Goal: Information Seeking & Learning: Learn about a topic

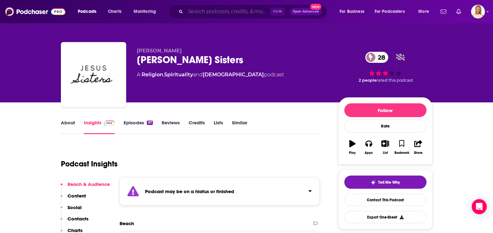
click at [222, 15] on input "Search podcasts, credits, & more..." at bounding box center [228, 12] width 85 height 10
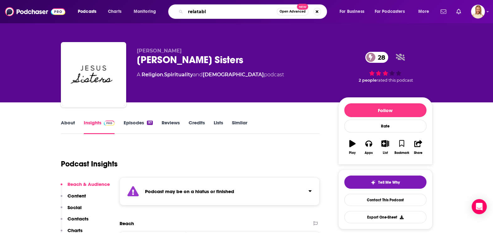
type input "relatable"
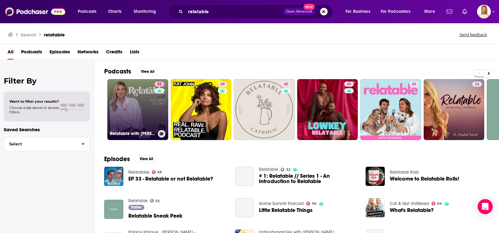
click at [147, 106] on link "82 Relatable with [PERSON_NAME] [PERSON_NAME]" at bounding box center [137, 109] width 61 height 61
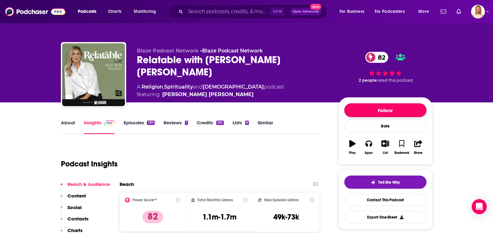
click at [399, 107] on button "Follow" at bounding box center [386, 110] width 82 height 14
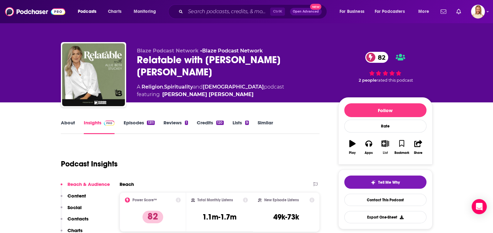
click at [385, 140] on icon "button" at bounding box center [386, 143] width 8 height 7
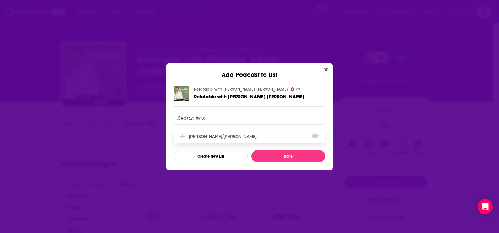
click at [184, 134] on icon "Add Podcast To List" at bounding box center [182, 136] width 5 height 6
click at [295, 155] on button "Done" at bounding box center [289, 156] width 74 height 12
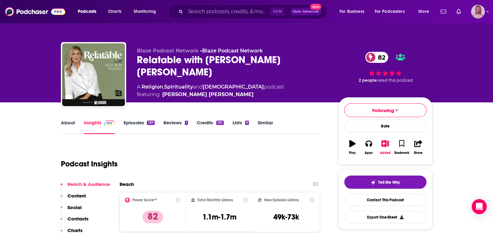
click at [476, 12] on img "Logged in as leannebush" at bounding box center [478, 12] width 14 height 14
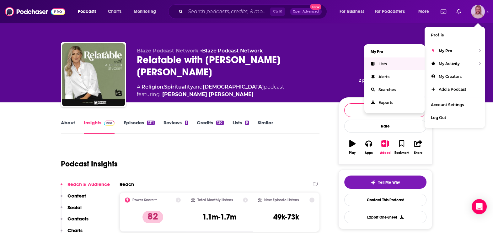
click at [388, 61] on link "Lists" at bounding box center [395, 63] width 60 height 13
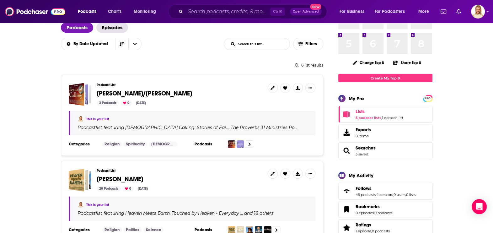
scroll to position [39, 0]
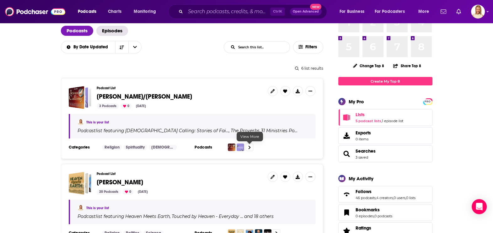
click at [249, 145] on icon at bounding box center [249, 147] width 3 height 4
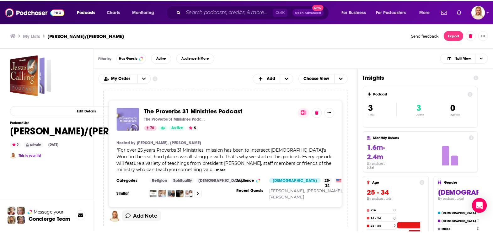
scroll to position [118, 0]
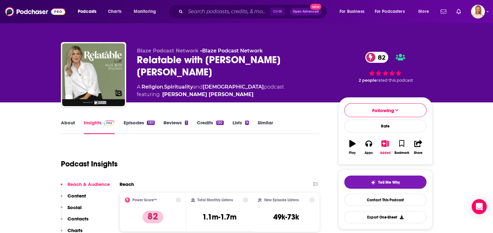
click at [64, 122] on link "About" at bounding box center [68, 127] width 14 height 14
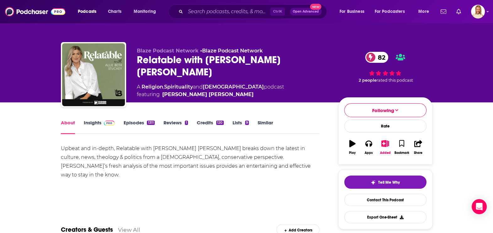
click at [138, 122] on link "Episodes 1311" at bounding box center [138, 127] width 31 height 14
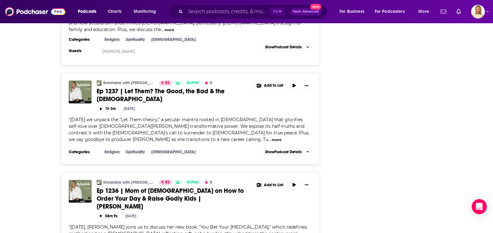
scroll to position [1688, 0]
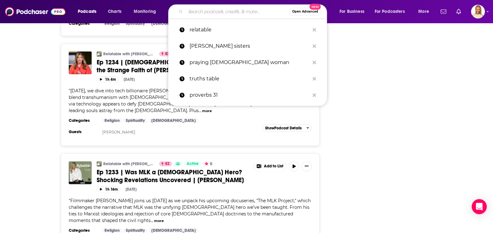
click at [210, 14] on input "Search podcasts, credits, & more..." at bounding box center [238, 12] width 104 height 10
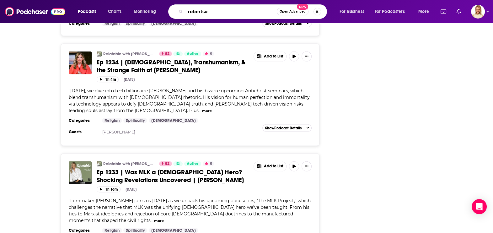
type input "[PERSON_NAME]"
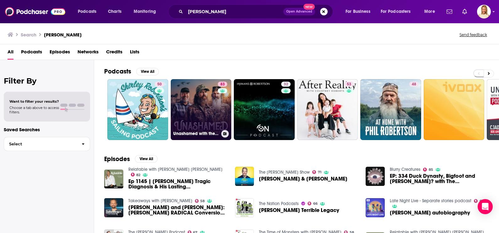
click at [198, 107] on link "83 Unashamed with the [PERSON_NAME] Family" at bounding box center [201, 109] width 61 height 61
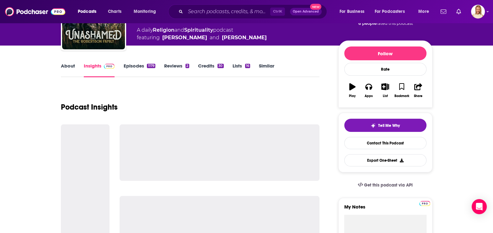
scroll to position [78, 0]
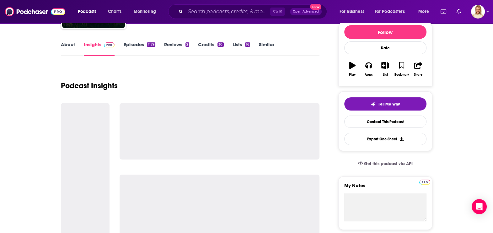
click at [68, 45] on link "About" at bounding box center [68, 48] width 14 height 14
